Goal: Information Seeking & Learning: Check status

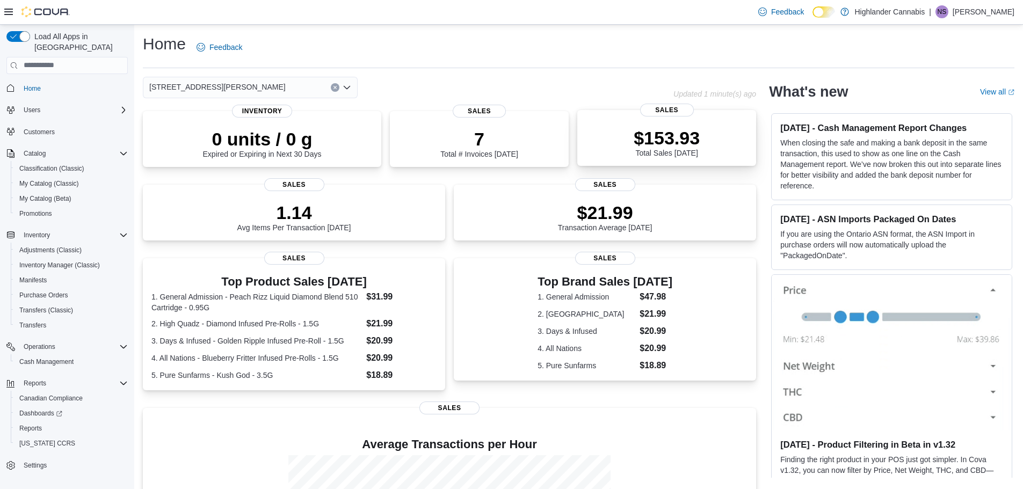
click at [630, 144] on div "$153.93 Total Sales Today" at bounding box center [667, 140] width 162 height 34
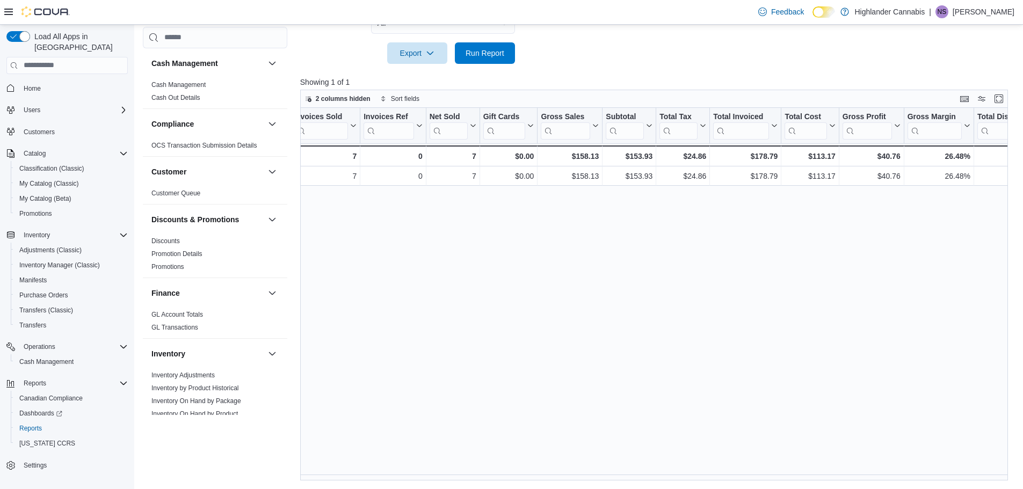
scroll to position [0, 103]
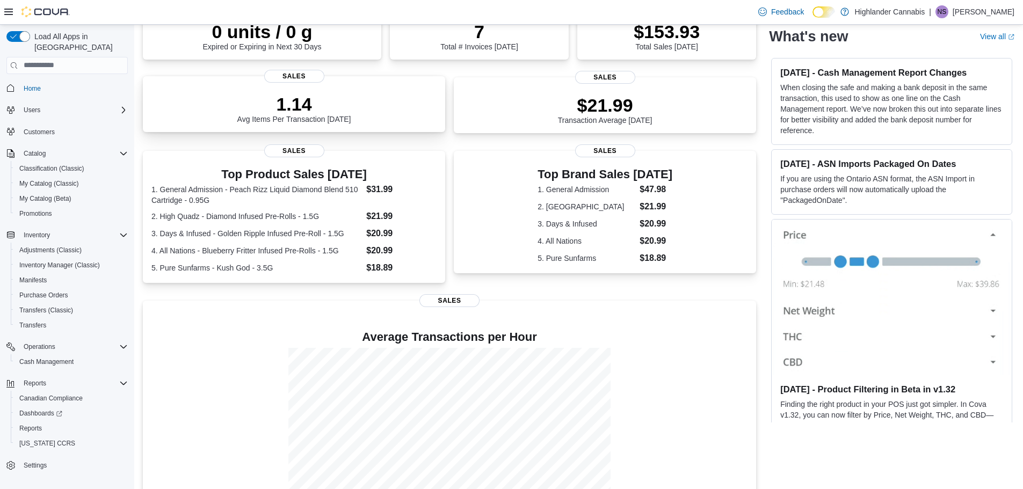
scroll to position [149, 0]
